Goal: Task Accomplishment & Management: Use online tool/utility

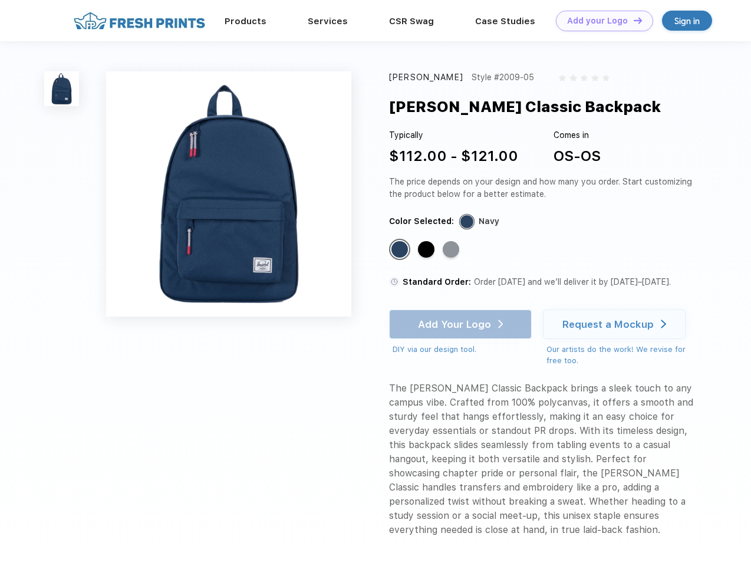
click at [600, 21] on link "Add your Logo Design Tool" at bounding box center [604, 21] width 97 height 21
click at [0, 0] on div "Design Tool" at bounding box center [0, 0] width 0 height 0
click at [633, 20] on link "Add your Logo Design Tool" at bounding box center [604, 21] width 97 height 21
click at [62, 88] on img at bounding box center [61, 88] width 35 height 35
click at [401, 250] on div "Standard Color" at bounding box center [400, 249] width 17 height 17
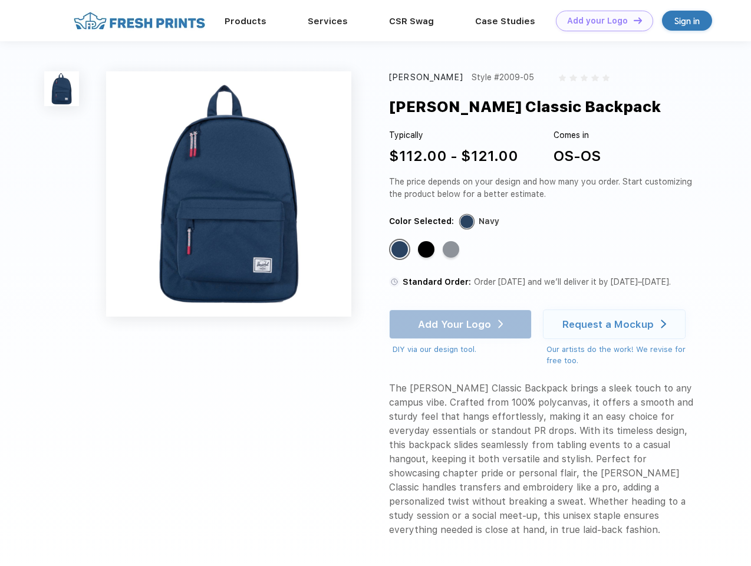
click at [428, 250] on div "Standard Color" at bounding box center [426, 249] width 17 height 17
click at [452, 250] on div "Standard Color" at bounding box center [451, 249] width 17 height 17
click at [462, 324] on div "Add Your Logo DIY via our design tool. Ah shoot! This product isn't up in our d…" at bounding box center [460, 333] width 143 height 46
click at [616, 324] on div "Request a Mockup" at bounding box center [608, 324] width 91 height 12
